Goal: Register for event/course

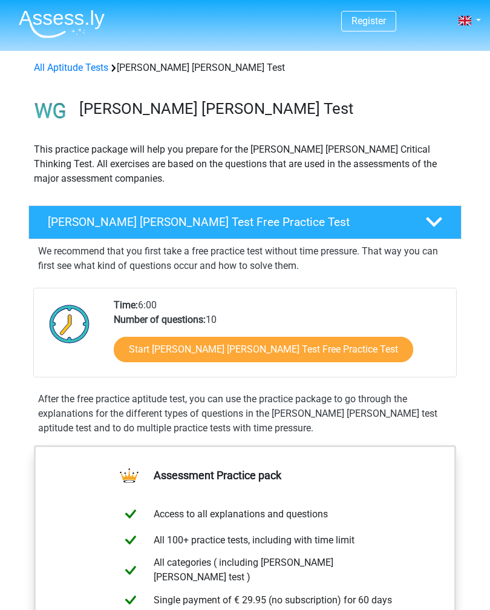
click at [162, 352] on link "Start Watson Glaser Test Free Practice Test" at bounding box center [264, 349] width 300 height 25
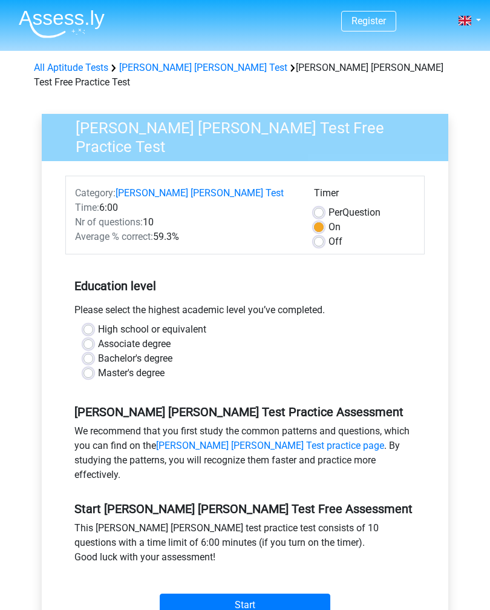
click at [98, 337] on label "Associate degree" at bounding box center [134, 344] width 73 height 15
click at [91, 337] on input "Associate degree" at bounding box center [89, 343] width 10 height 12
radio input "true"
click at [236, 593] on input "Start" at bounding box center [245, 604] width 171 height 23
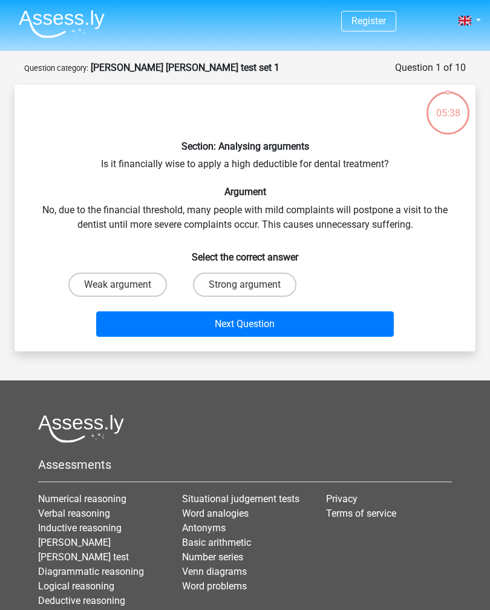
click at [275, 277] on label "Strong argument" at bounding box center [245, 284] width 104 height 24
click at [253, 284] on input "Strong argument" at bounding box center [249, 288] width 8 height 8
radio input "true"
click at [288, 327] on button "Next Question" at bounding box center [245, 323] width 298 height 25
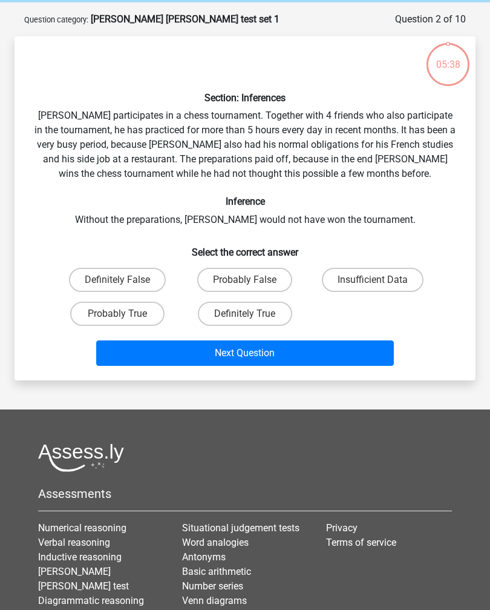
scroll to position [61, 0]
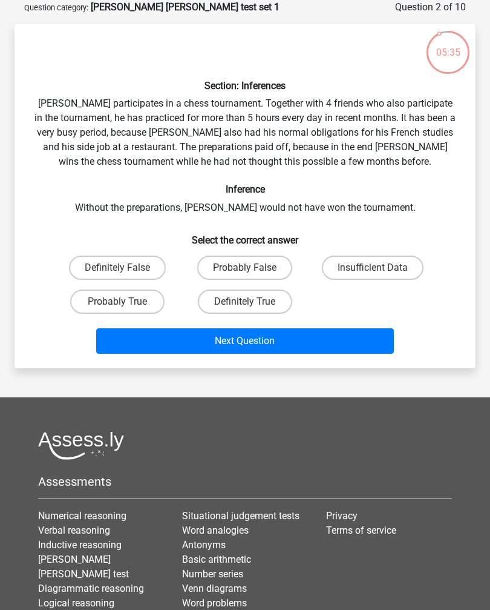
click at [335, 345] on button "Next Question" at bounding box center [245, 340] width 298 height 25
click at [339, 338] on button "Next Question" at bounding box center [245, 340] width 298 height 25
click at [335, 341] on button "Next Question" at bounding box center [245, 340] width 298 height 25
click at [137, 272] on label "Definitely False" at bounding box center [117, 267] width 97 height 24
click at [125, 272] on input "Definitely False" at bounding box center [121, 272] width 8 height 8
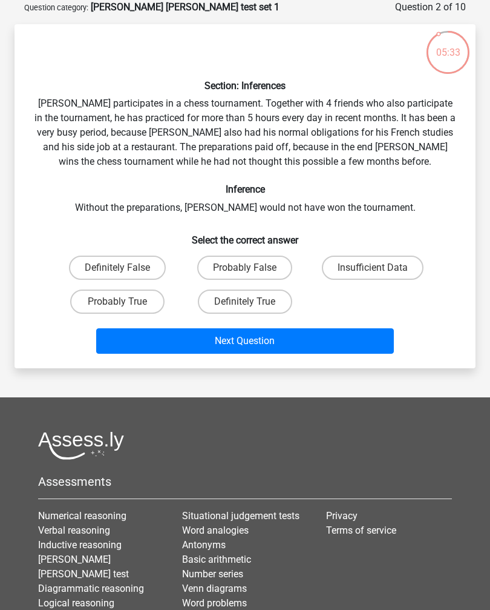
radio input "true"
click at [204, 345] on button "Next Question" at bounding box center [245, 340] width 298 height 25
click at [253, 342] on button "Next Question" at bounding box center [245, 340] width 298 height 25
click at [286, 349] on button "Next Question" at bounding box center [245, 340] width 298 height 25
click at [132, 278] on label "Definitely False" at bounding box center [117, 267] width 97 height 24
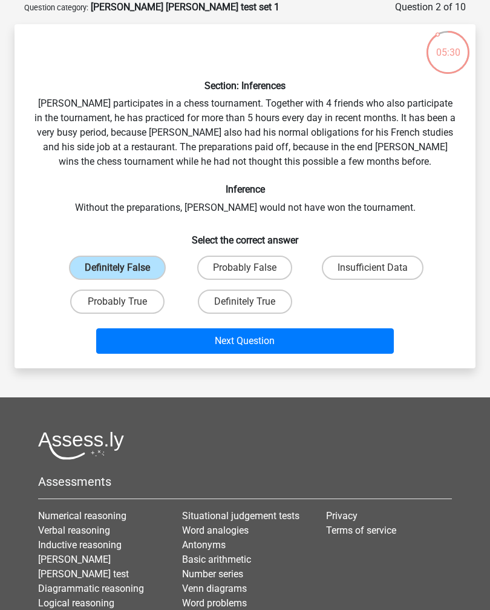
click at [125, 275] on input "Definitely False" at bounding box center [121, 272] width 8 height 8
click at [144, 304] on label "Probably True" at bounding box center [117, 301] width 94 height 24
click at [125, 304] on input "Probably True" at bounding box center [121, 305] width 8 height 8
radio input "true"
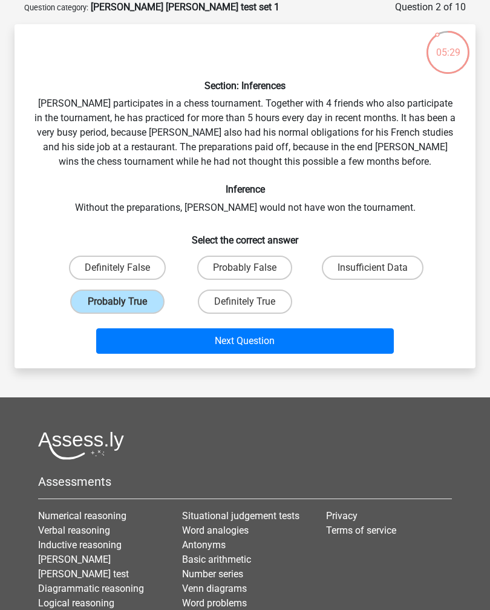
click at [261, 342] on button "Next Question" at bounding box center [245, 340] width 298 height 25
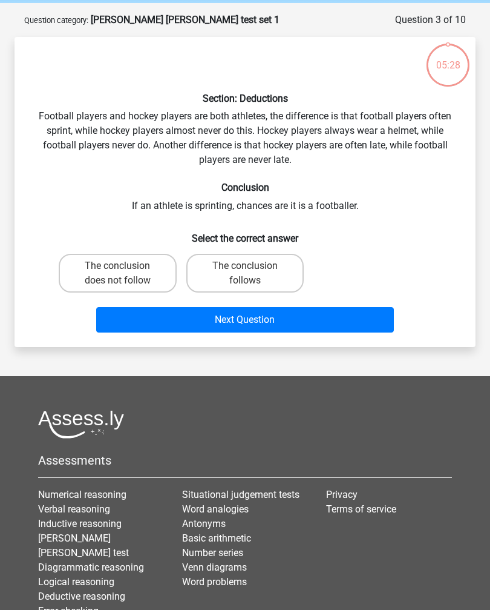
scroll to position [7, 0]
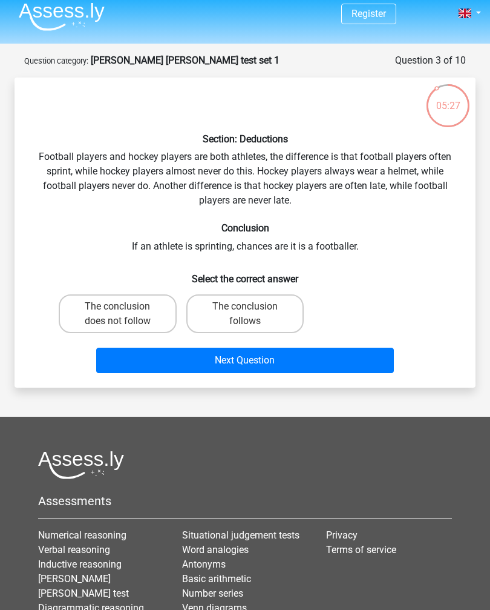
click at [279, 320] on label "The conclusion follows" at bounding box center [245, 313] width 118 height 39
click at [253, 314] on input "The conclusion follows" at bounding box center [249, 310] width 8 height 8
radio input "true"
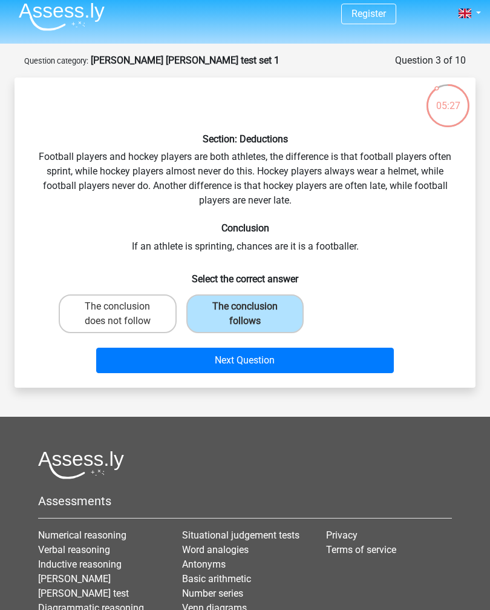
click at [280, 360] on button "Next Question" at bounding box center [245, 359] width 298 height 25
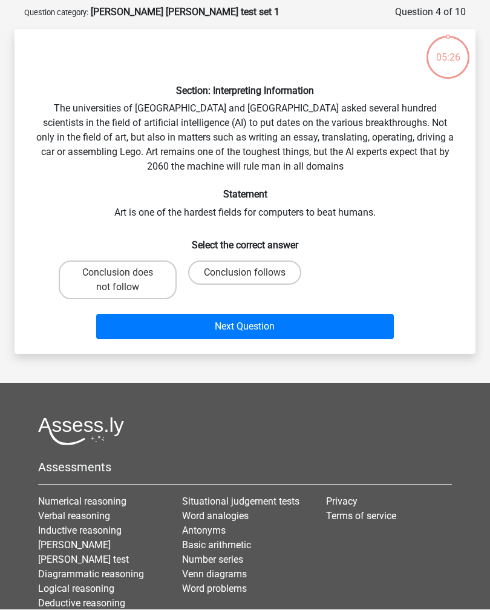
scroll to position [61, 0]
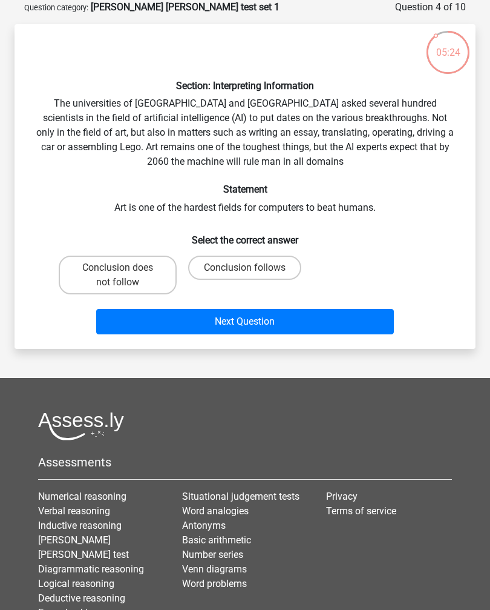
click at [484, 298] on div "05:24 Question 4 of 10 Question category: watson glaser test set 1 Section: Int…" at bounding box center [245, 174] width 481 height 349
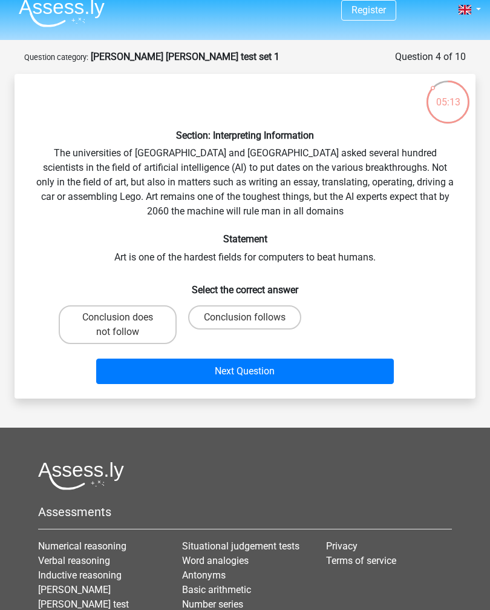
scroll to position [12, 0]
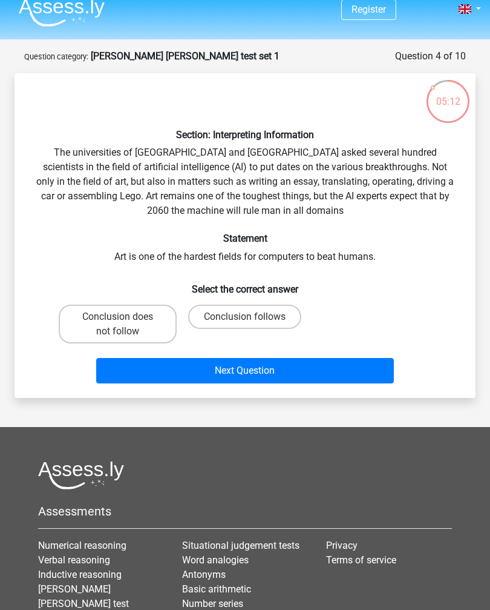
click at [306, 372] on button "Next Question" at bounding box center [245, 370] width 298 height 25
click at [268, 317] on label "Conclusion follows" at bounding box center [244, 316] width 113 height 24
click at [253, 317] on input "Conclusion follows" at bounding box center [249, 321] width 8 height 8
radio input "true"
click at [272, 320] on label "Conclusion follows" at bounding box center [244, 316] width 113 height 24
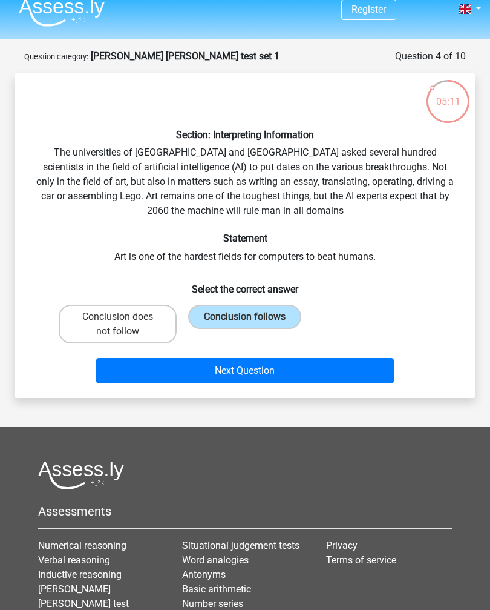
click at [253, 320] on input "Conclusion follows" at bounding box center [249, 321] width 8 height 8
click at [294, 365] on button "Next Question" at bounding box center [245, 370] width 298 height 25
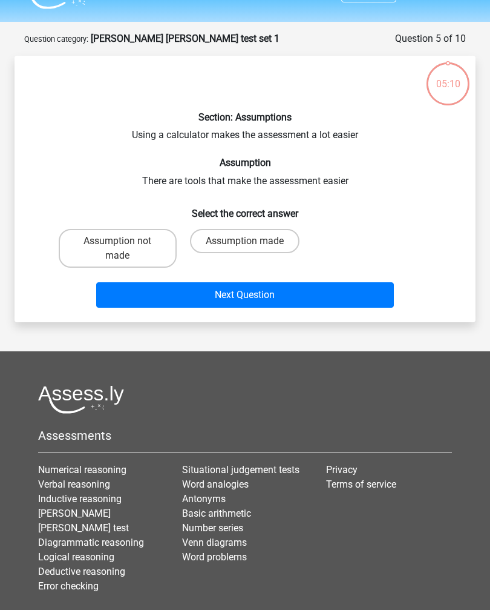
scroll to position [7, 0]
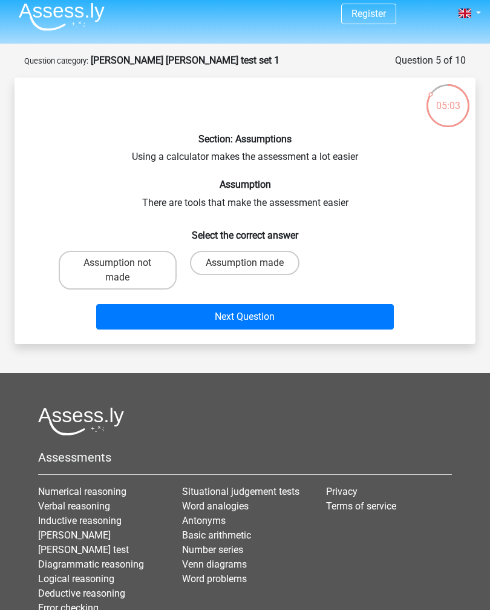
click at [489, 266] on div "05:03 Question 5 of 10 Question category: watson glaser test set 1 Section: Ass…" at bounding box center [245, 198] width 490 height 291
click at [260, 265] on label "Assumption made" at bounding box center [245, 263] width 110 height 24
click at [253, 265] on input "Assumption made" at bounding box center [249, 267] width 8 height 8
radio input "true"
click at [303, 317] on button "Next Question" at bounding box center [245, 316] width 298 height 25
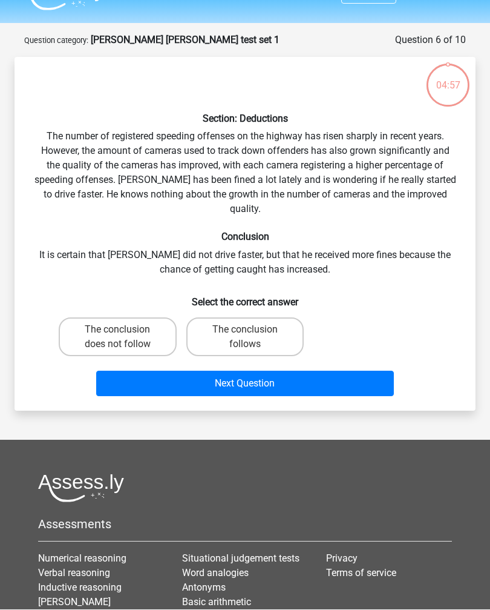
scroll to position [61, 0]
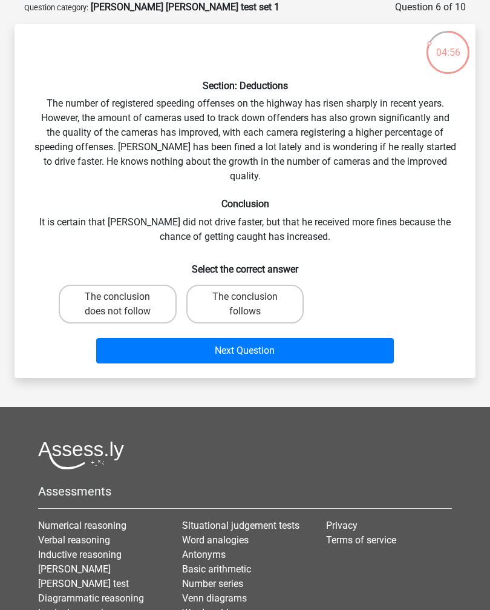
click at [266, 289] on label "The conclusion follows" at bounding box center [245, 303] width 118 height 39
click at [253, 297] on input "The conclusion follows" at bounding box center [249, 301] width 8 height 8
radio input "true"
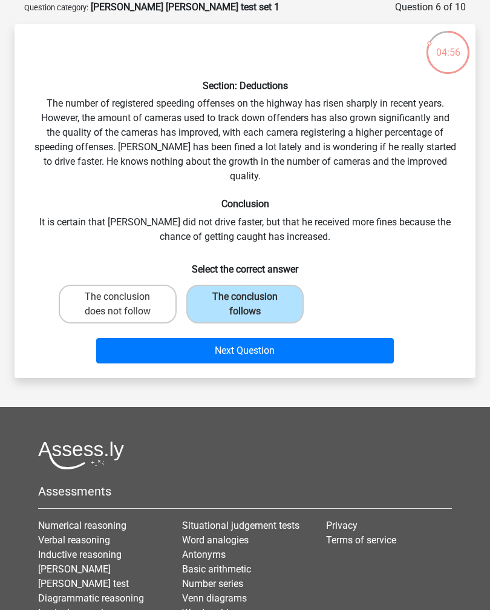
click at [290, 347] on button "Next Question" at bounding box center [245, 350] width 298 height 25
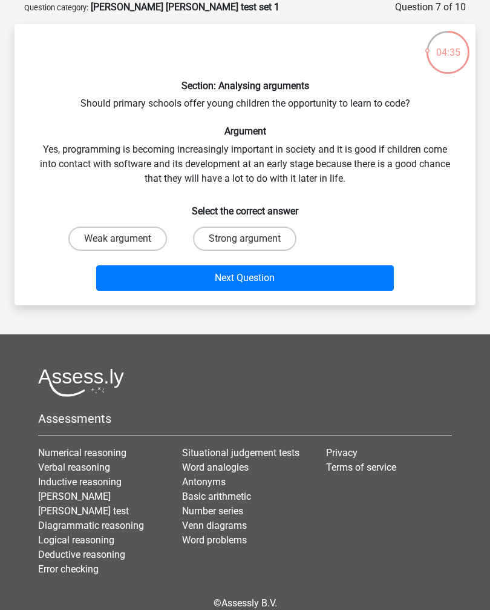
click at [95, 238] on label "Weak argument" at bounding box center [117, 238] width 99 height 24
click at [117, 238] on input "Weak argument" at bounding box center [121, 242] width 8 height 8
radio input "true"
click at [295, 272] on button "Next Question" at bounding box center [245, 277] width 298 height 25
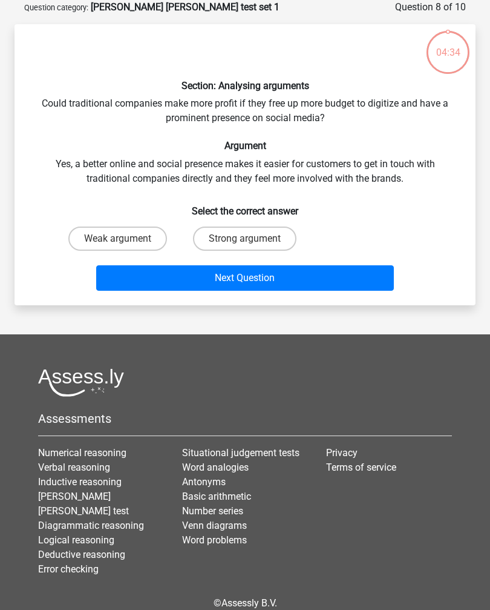
click at [483, 277] on div "04:34 Question 8 of 10 Question category: watson glaser test set 1 Section: Ana…" at bounding box center [245, 152] width 481 height 305
click at [135, 235] on label "Weak argument" at bounding box center [117, 238] width 99 height 24
click at [125, 238] on input "Weak argument" at bounding box center [121, 242] width 8 height 8
radio input "true"
click at [484, 277] on div "04:18 Question 8 of 10 Question category: watson glaser test set 1 Section: Ana…" at bounding box center [245, 152] width 481 height 305
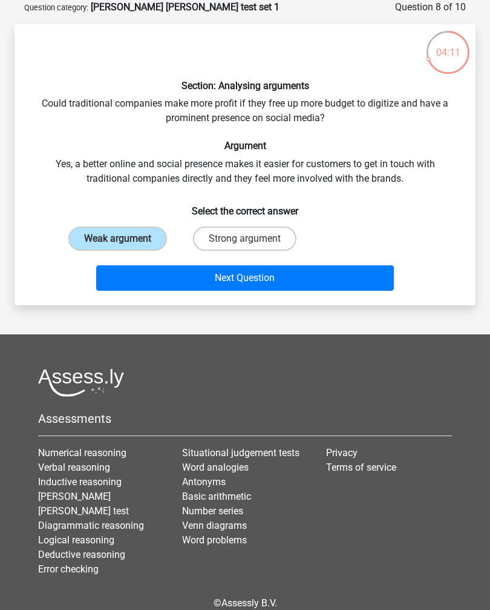
click at [337, 283] on button "Next Question" at bounding box center [245, 277] width 298 height 25
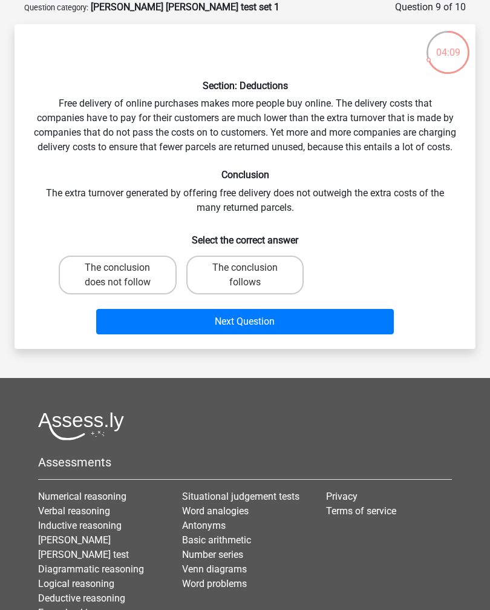
click at [252, 294] on label "The conclusion follows" at bounding box center [245, 274] width 118 height 39
click at [252, 275] on input "The conclusion follows" at bounding box center [249, 272] width 8 height 8
radio input "true"
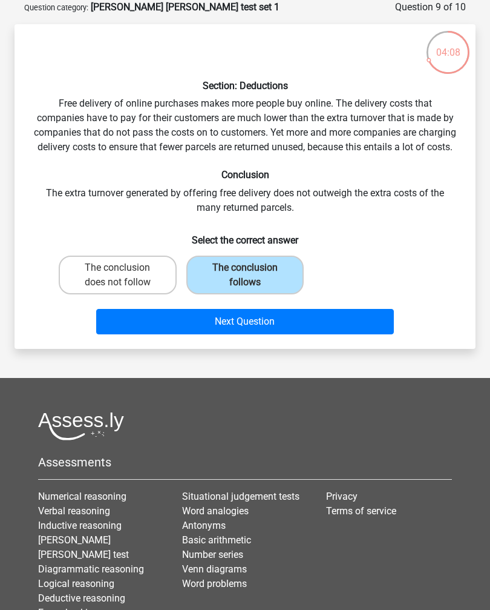
click at [278, 334] on button "Next Question" at bounding box center [245, 321] width 298 height 25
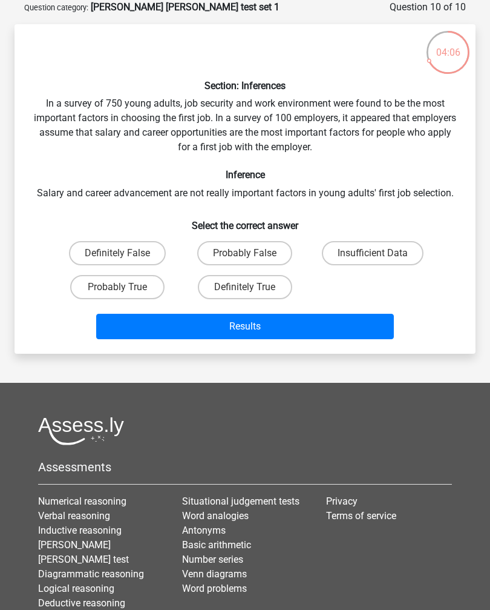
click at [268, 262] on label "Probably False" at bounding box center [244, 253] width 95 height 24
click at [253, 261] on input "Probably False" at bounding box center [249, 257] width 8 height 8
radio input "true"
click at [261, 332] on button "Results" at bounding box center [245, 326] width 298 height 25
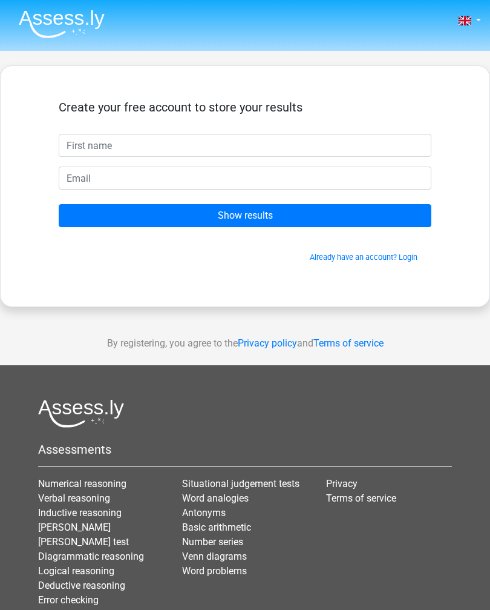
click at [393, 154] on input "text" at bounding box center [245, 145] width 373 height 23
type input "Lara sisi"
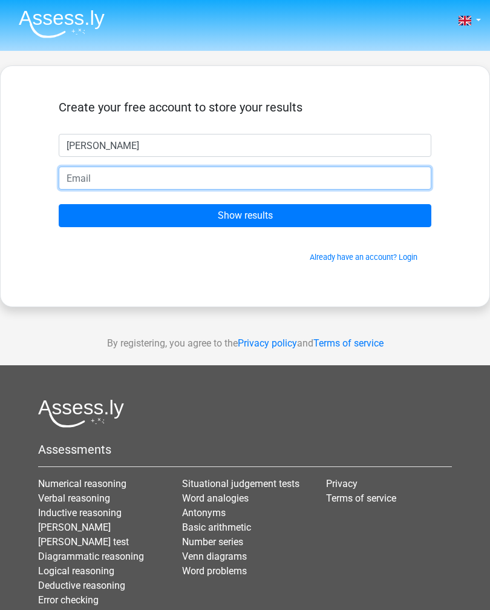
click at [283, 171] on input "email" at bounding box center [245, 177] width 373 height 23
type input "larasisi211@gmail.com"
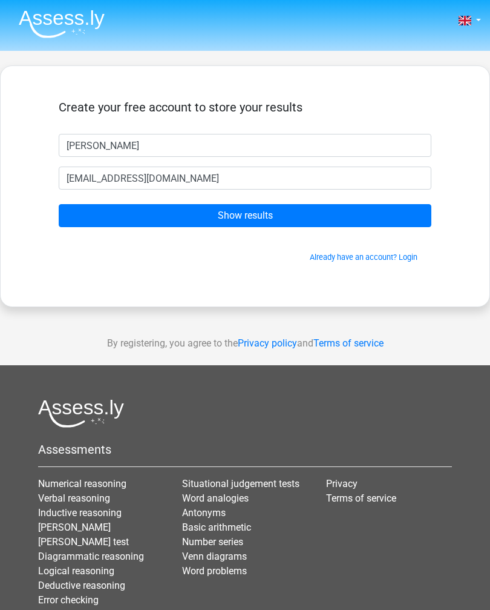
click at [378, 223] on input "Show results" at bounding box center [245, 215] width 373 height 23
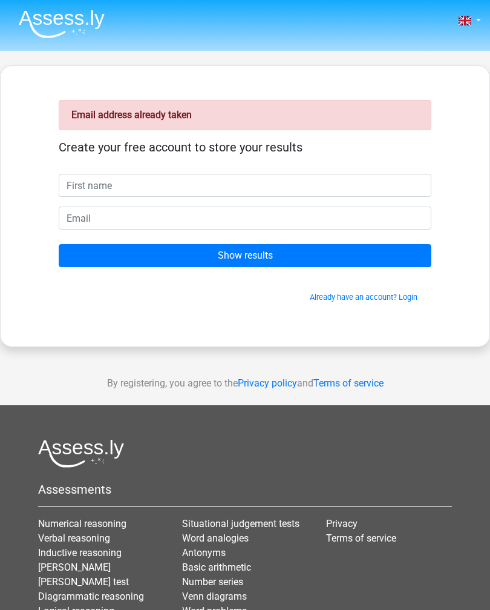
click at [403, 294] on link "Already have an account? Login" at bounding box center [364, 296] width 108 height 9
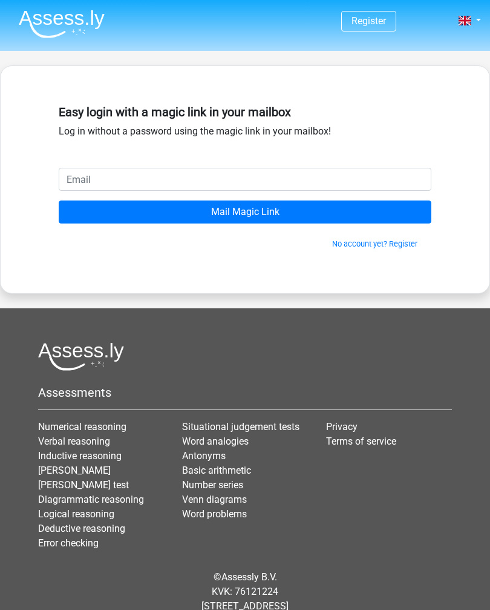
click at [398, 178] on input "email" at bounding box center [245, 179] width 373 height 23
type input "[EMAIL_ADDRESS][DOMAIN_NAME]"
click at [373, 219] on input "Mail Magic Link" at bounding box center [245, 211] width 373 height 23
